Goal: Find specific page/section: Find specific page/section

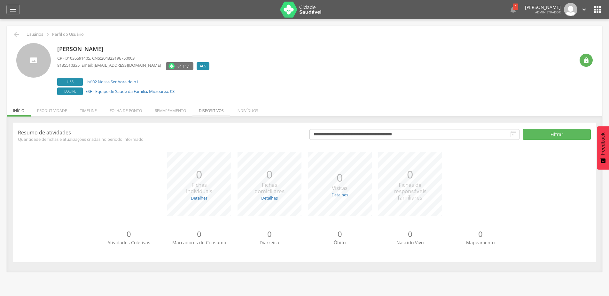
click at [215, 112] on li "Dispositivos" at bounding box center [211, 109] width 38 height 15
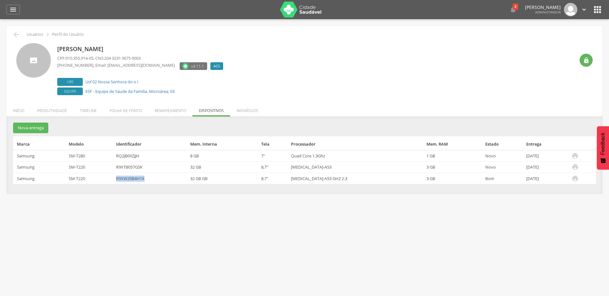
drag, startPoint x: 154, startPoint y: 180, endPoint x: 121, endPoint y: 182, distance: 32.3
click at [121, 182] on td "R9XW20B4H1X" at bounding box center [150, 178] width 74 height 11
copy td "R9XW20B4H1X"
click at [158, 188] on div "**********" at bounding box center [304, 158] width 595 height 71
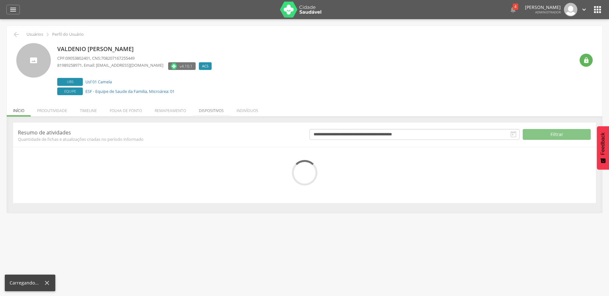
click at [216, 113] on li "Dispositivos" at bounding box center [211, 109] width 38 height 15
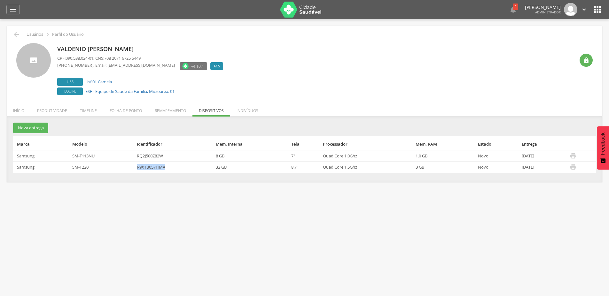
drag, startPoint x: 168, startPoint y: 168, endPoint x: 135, endPoint y: 167, distance: 33.3
click at [135, 167] on td "R9XTB057HMA" at bounding box center [173, 167] width 79 height 11
copy td "R9XTB057HMA"
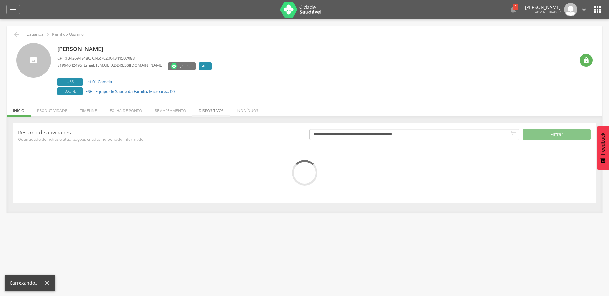
click at [211, 109] on li "Dispositivos" at bounding box center [211, 109] width 38 height 15
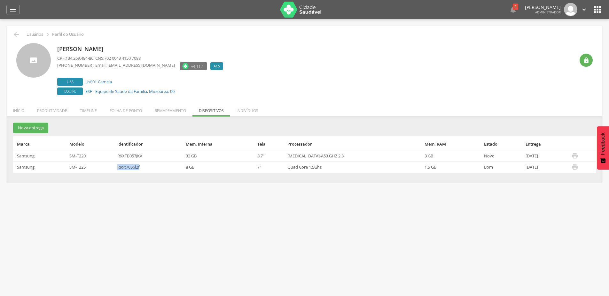
drag, startPoint x: 151, startPoint y: 167, endPoint x: 112, endPoint y: 168, distance: 39.6
click at [112, 168] on tr "Samsung SM-T225 R9xt7056l2f 8 GB 7" Quad Core 1.5Ghz 1.5 GB Bom 14/05/2025 " at bounding box center [304, 167] width 583 height 11
copy tr "R9xt7056l2f"
click at [157, 182] on div "**********" at bounding box center [304, 152] width 595 height 59
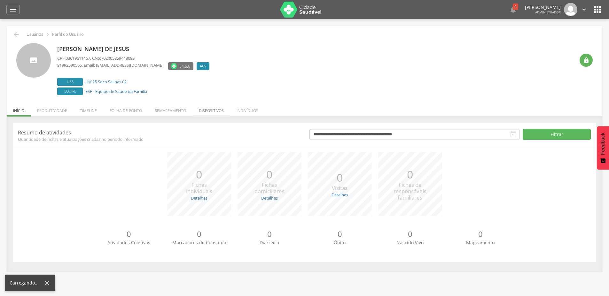
click at [204, 109] on li "Dispositivos" at bounding box center [211, 109] width 38 height 15
